Goal: Transaction & Acquisition: Purchase product/service

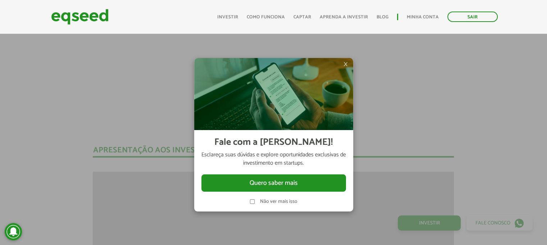
click at [346, 62] on span "×" at bounding box center [345, 64] width 4 height 9
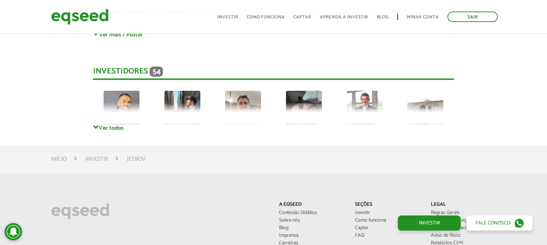
scroll to position [1981, 0]
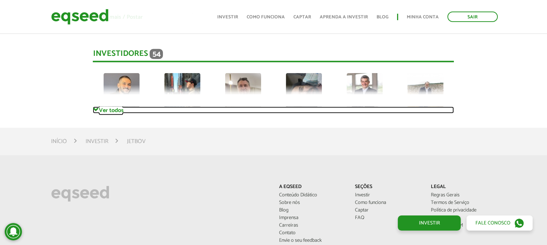
click at [105, 109] on link "Ver todos" at bounding box center [273, 109] width 361 height 7
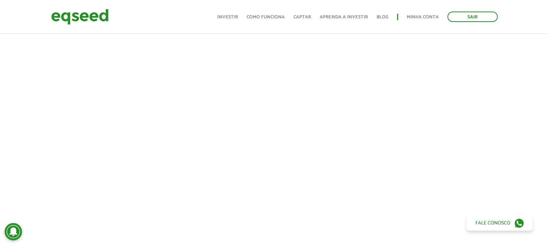
scroll to position [0, 0]
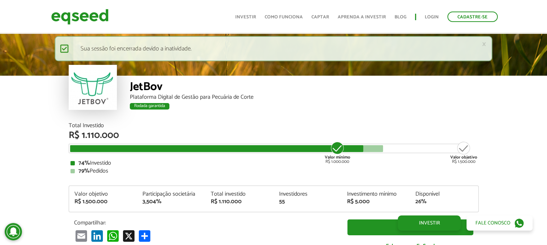
scroll to position [867, 0]
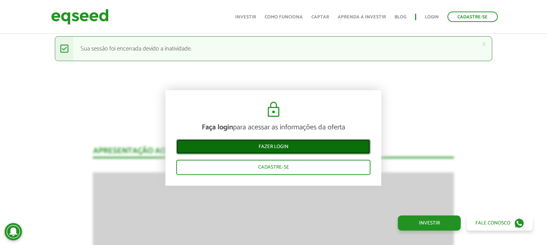
click at [287, 149] on link "Fazer login" at bounding box center [273, 146] width 194 height 15
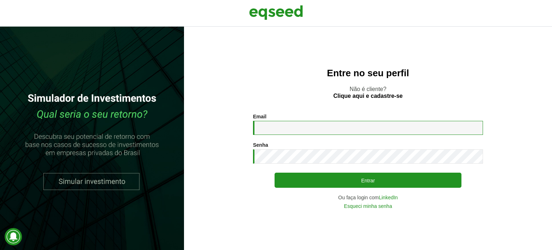
click at [301, 127] on input "Email *" at bounding box center [368, 128] width 230 height 14
type input "**********"
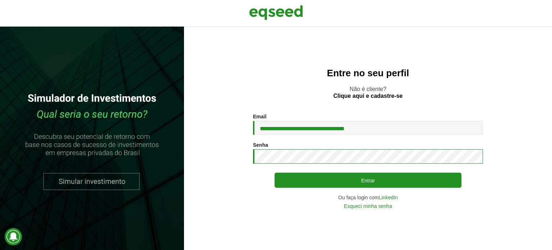
click at [275, 173] on button "Entrar" at bounding box center [368, 180] width 187 height 15
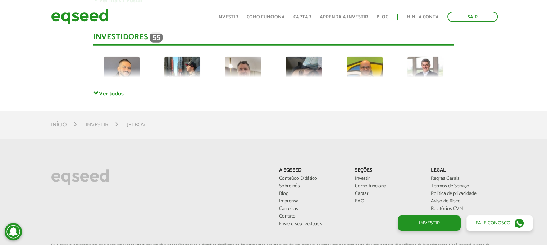
scroll to position [2017, 0]
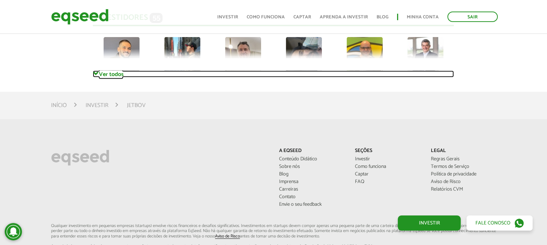
click at [98, 71] on span at bounding box center [96, 74] width 6 height 6
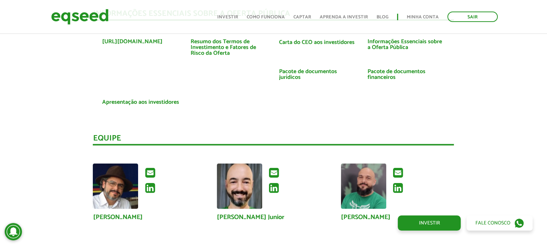
scroll to position [1657, 0]
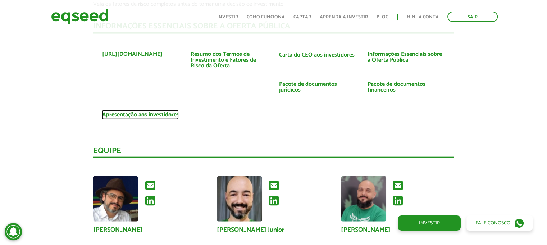
click at [161, 113] on link "Apresentação aos investidores" at bounding box center [140, 115] width 77 height 6
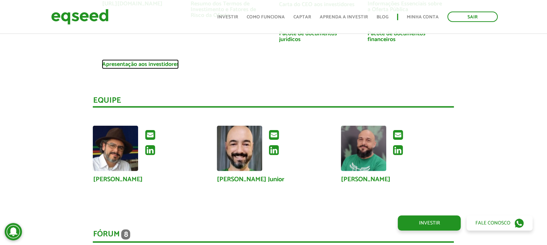
scroll to position [1837, 0]
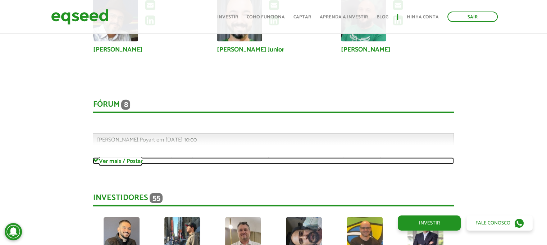
click at [130, 160] on link "Ver mais / Postar" at bounding box center [273, 160] width 361 height 7
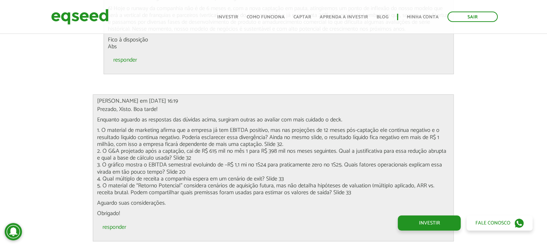
scroll to position [2664, 0]
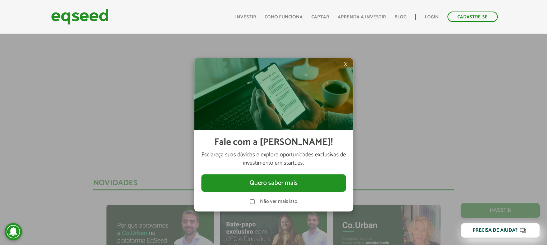
click at [345, 65] on span "×" at bounding box center [345, 64] width 4 height 9
